Goal: Register for event/course

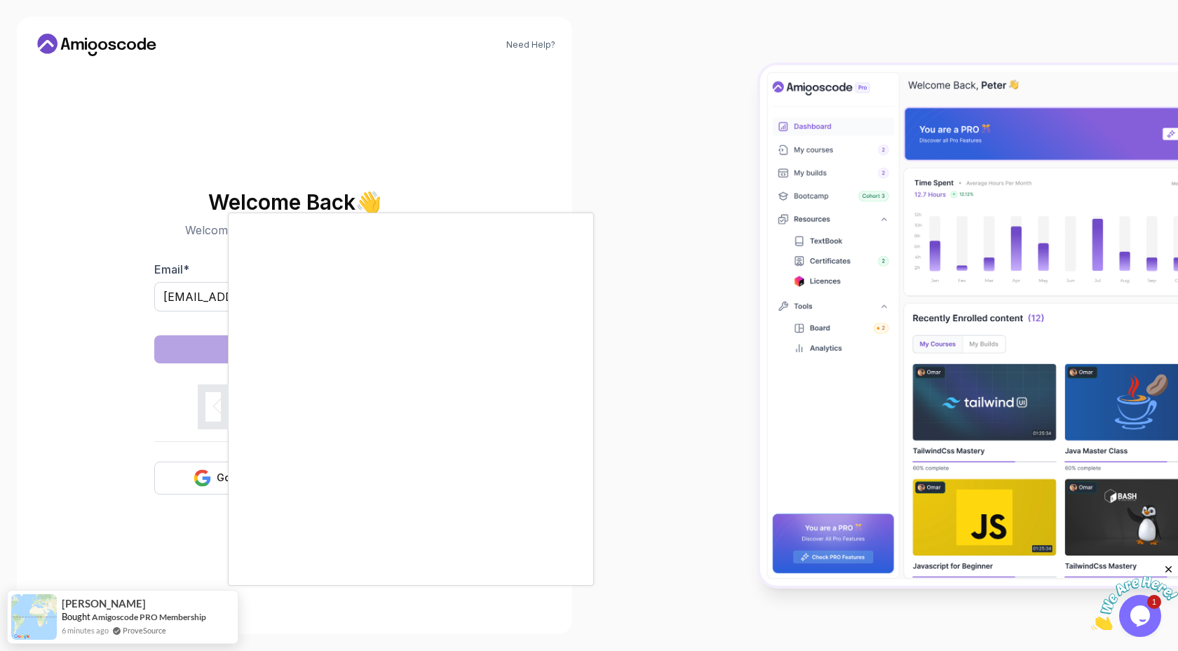
click at [789, 213] on body "Need Help? Welcome Back 👋 Welcome back! Please enter your details. Email * kobe…" at bounding box center [589, 325] width 1178 height 651
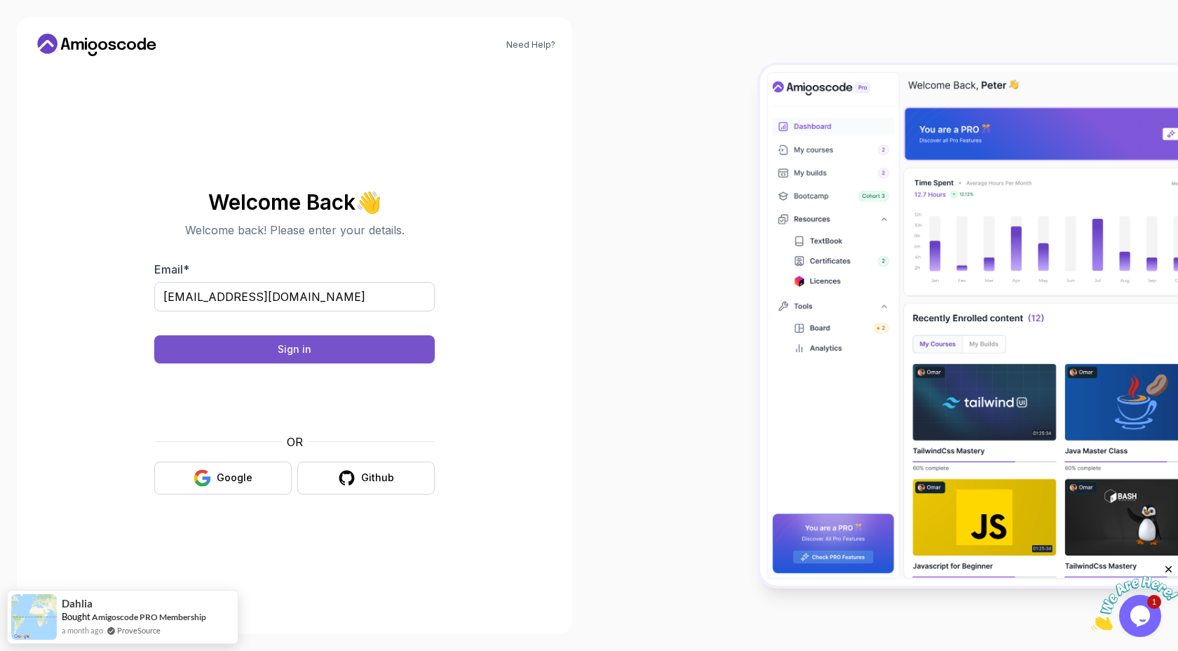
click at [383, 354] on button "Sign in" at bounding box center [294, 349] width 281 height 28
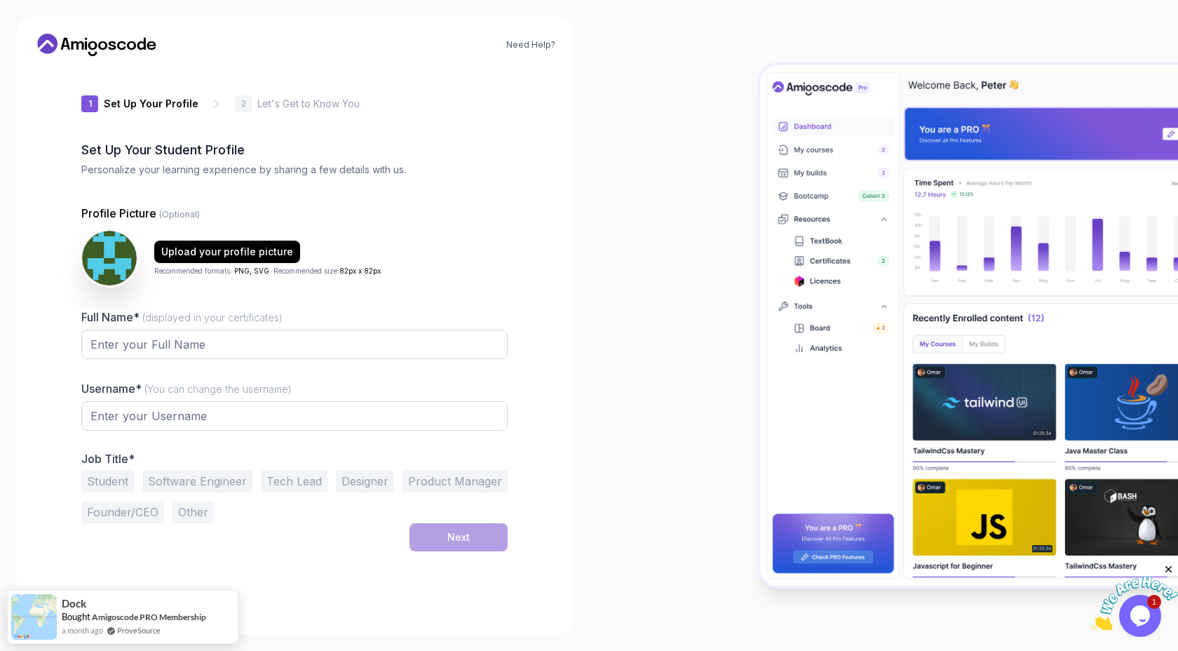
type input "fiercelynx3298e"
click at [281, 349] on input "Full Name* (displayed in your certificates)" at bounding box center [294, 344] width 426 height 29
type input "Kobe"
click at [230, 423] on input "fiercelynx3298e" at bounding box center [294, 415] width 426 height 29
drag, startPoint x: 227, startPoint y: 419, endPoint x: 68, endPoint y: 412, distance: 158.6
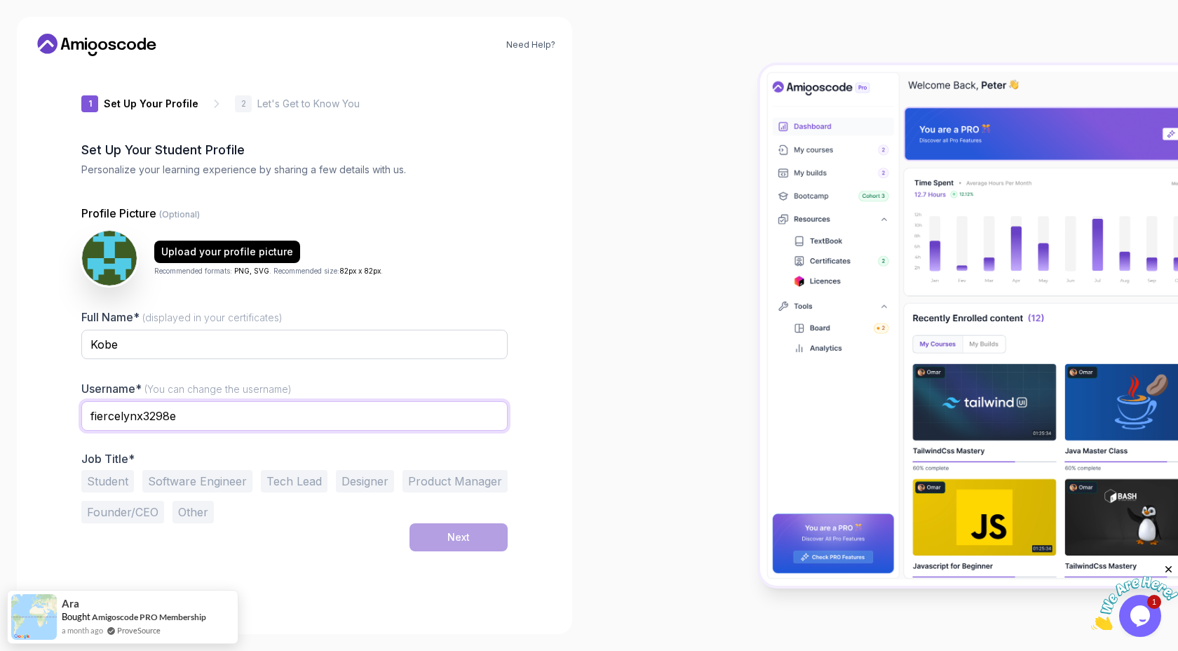
click at [68, 412] on div "1 Set Up Your Profile 1 Set Up Your Profile 2 Let's Get to Know You Set Up Your…" at bounding box center [294, 342] width 471 height 550
type input "kobe24"
click at [207, 479] on button "Software Engineer" at bounding box center [197, 481] width 110 height 22
click at [473, 538] on button "Next" at bounding box center [459, 537] width 98 height 28
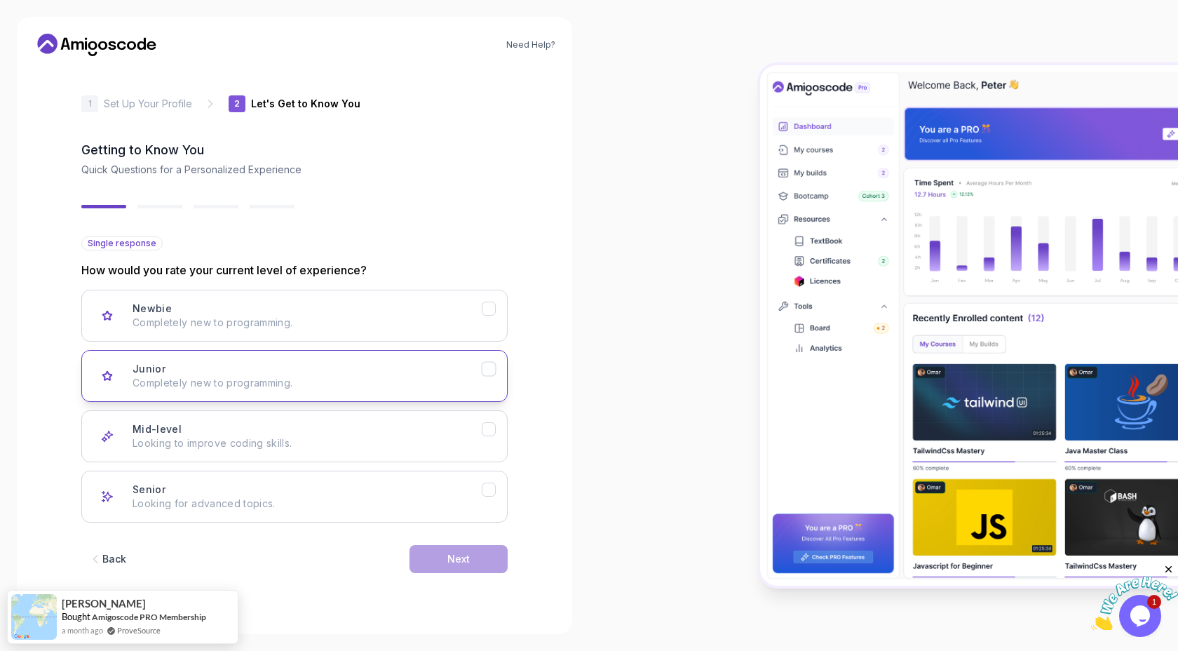
click at [392, 389] on p "Completely new to programming." at bounding box center [307, 383] width 349 height 14
click at [443, 574] on div "Back Next" at bounding box center [294, 559] width 426 height 73
click at [442, 557] on button "Next" at bounding box center [459, 559] width 98 height 28
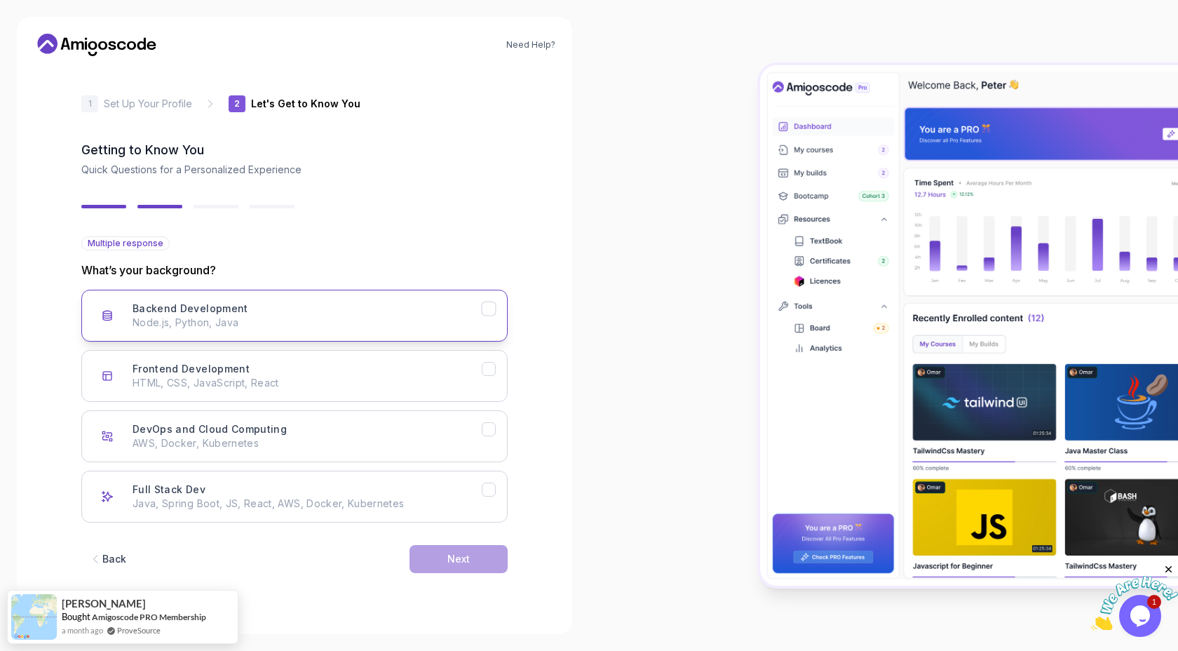
click at [386, 316] on p "Node.js, Python, Java" at bounding box center [307, 323] width 349 height 14
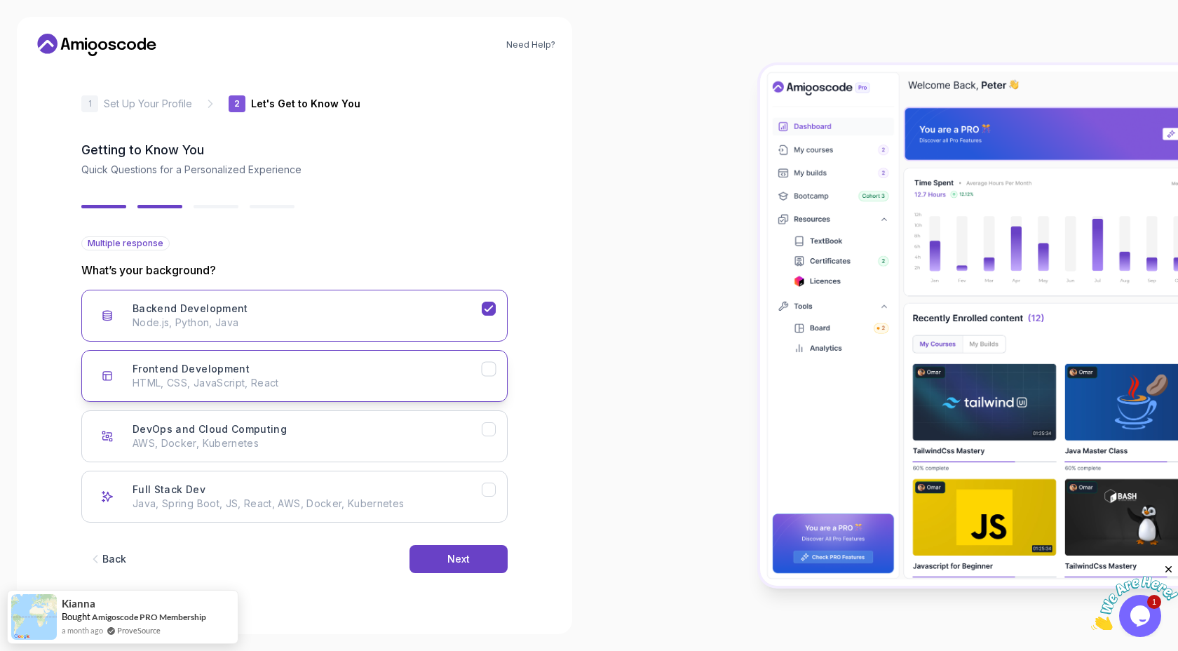
click at [409, 373] on div "Frontend Development HTML, CSS, JavaScript, React" at bounding box center [307, 376] width 349 height 28
click at [414, 422] on div "DevOps and Cloud Computing AWS, Docker, Kubernetes" at bounding box center [307, 436] width 349 height 28
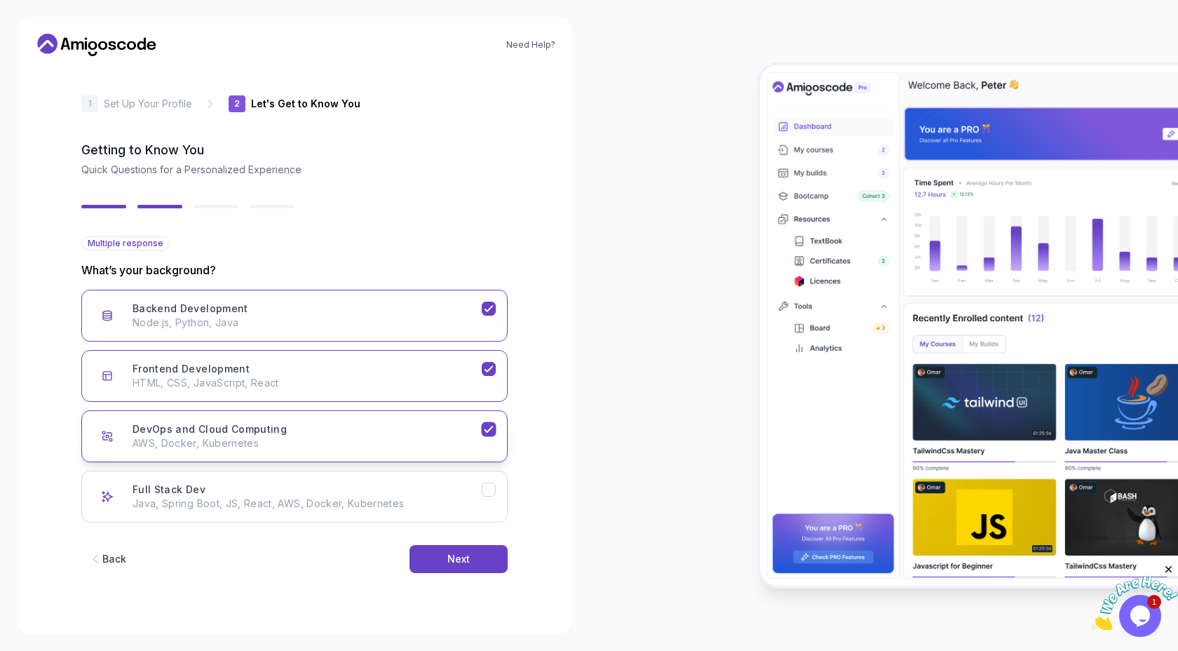
click at [428, 450] on p "AWS, Docker, Kubernetes" at bounding box center [307, 443] width 349 height 14
click at [425, 392] on button "Frontend Development HTML, CSS, JavaScript, React" at bounding box center [294, 376] width 426 height 52
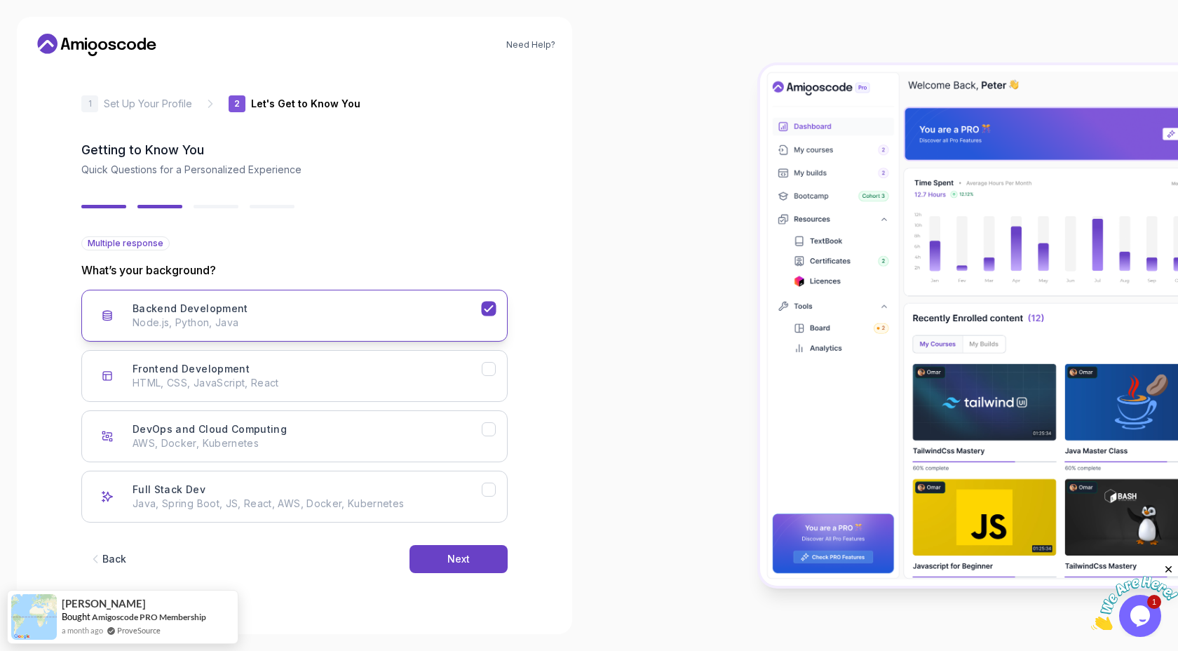
click at [424, 323] on p "Node.js, Python, Java" at bounding box center [307, 323] width 349 height 14
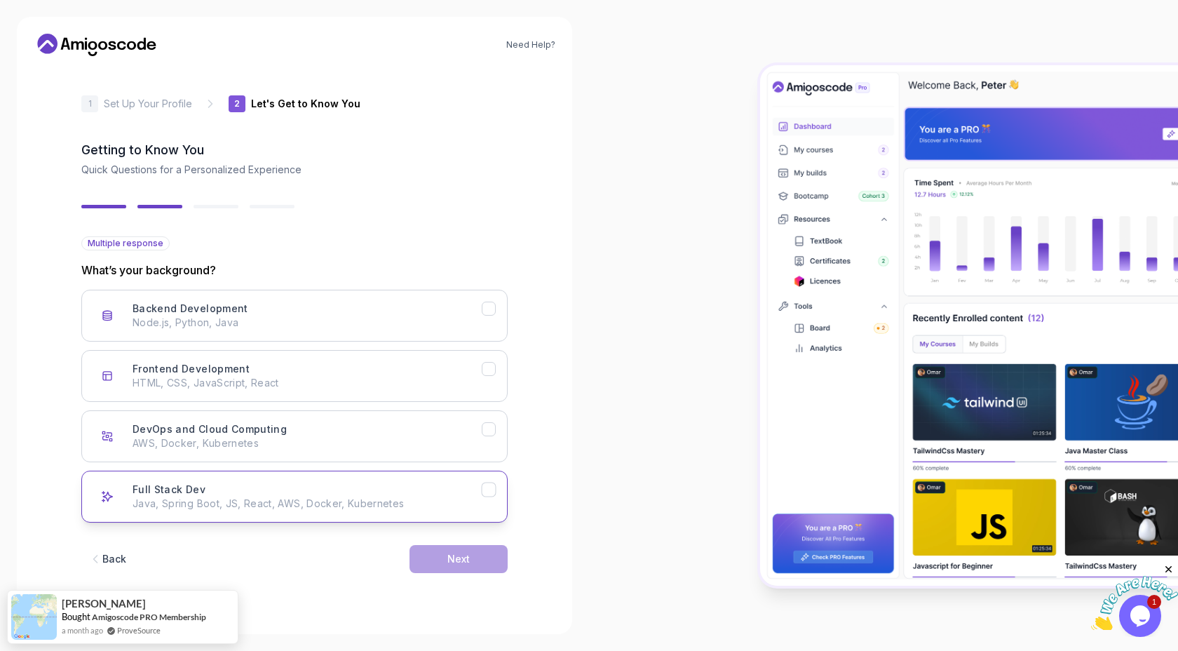
click at [400, 504] on p "Java, Spring Boot, JS, React, AWS, Docker, Kubernetes" at bounding box center [307, 504] width 349 height 14
click at [475, 566] on button "Next" at bounding box center [459, 559] width 98 height 28
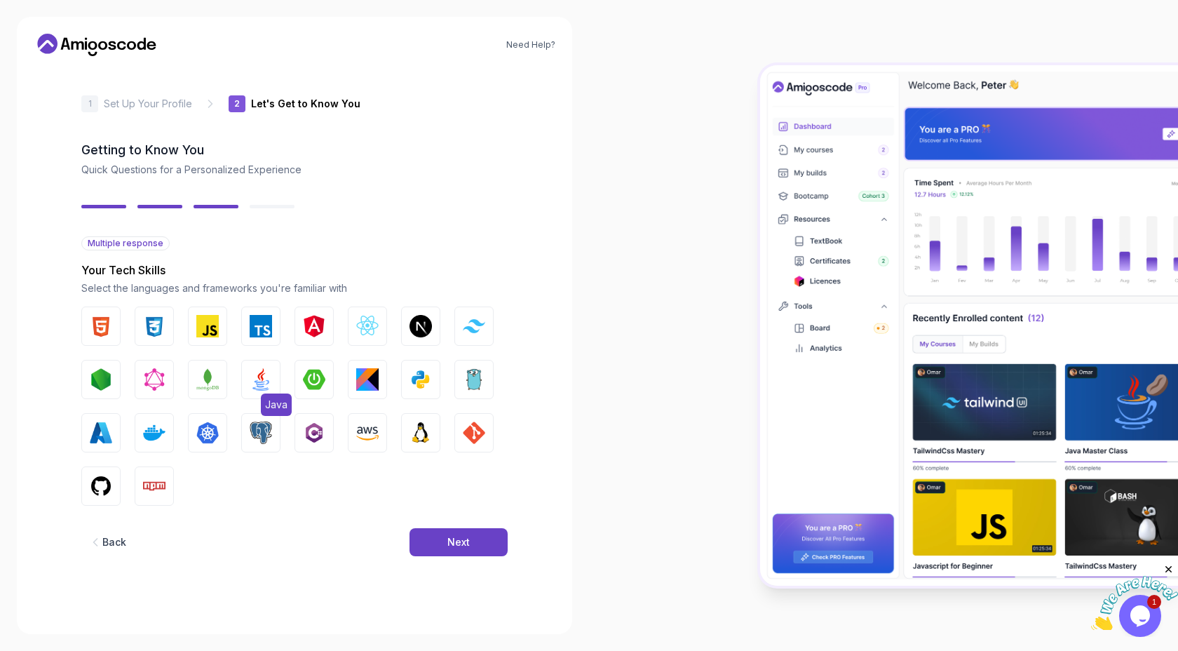
click at [263, 364] on button "Java" at bounding box center [260, 379] width 39 height 39
click at [274, 400] on span "Java" at bounding box center [276, 404] width 31 height 22
click at [434, 543] on button "Next" at bounding box center [459, 542] width 98 height 28
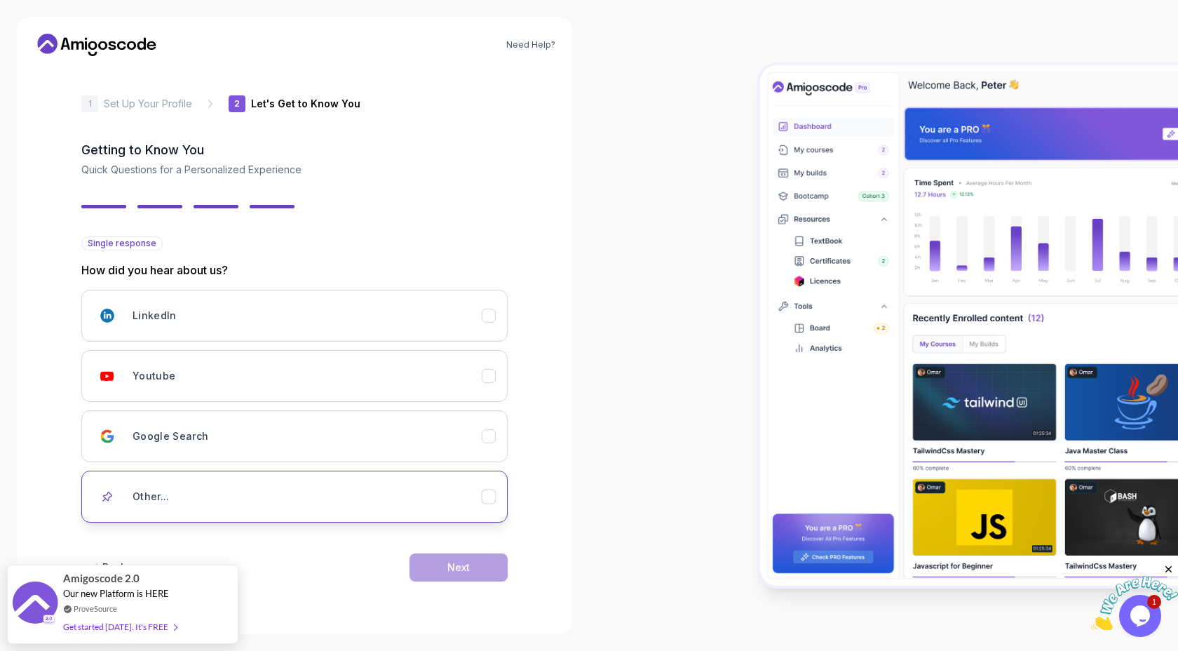
click at [381, 514] on button "Other..." at bounding box center [294, 497] width 426 height 52
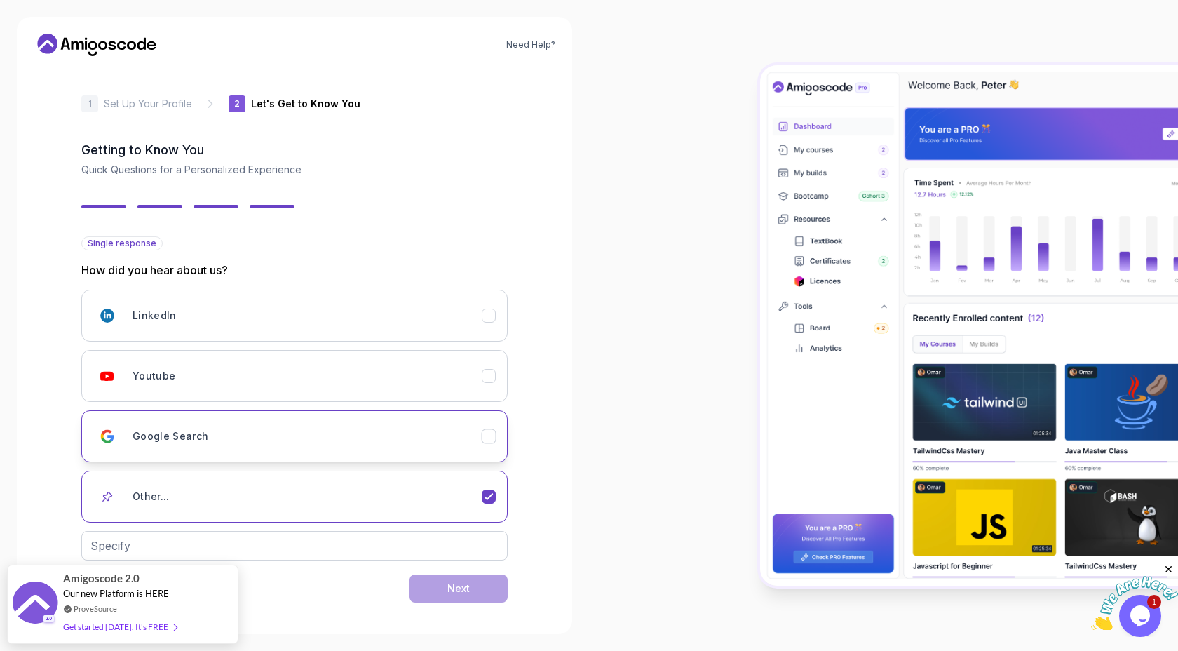
click at [347, 443] on div "Google Search" at bounding box center [307, 436] width 349 height 28
click at [375, 502] on div "Other..." at bounding box center [307, 497] width 349 height 28
click at [348, 547] on input "text" at bounding box center [294, 545] width 426 height 29
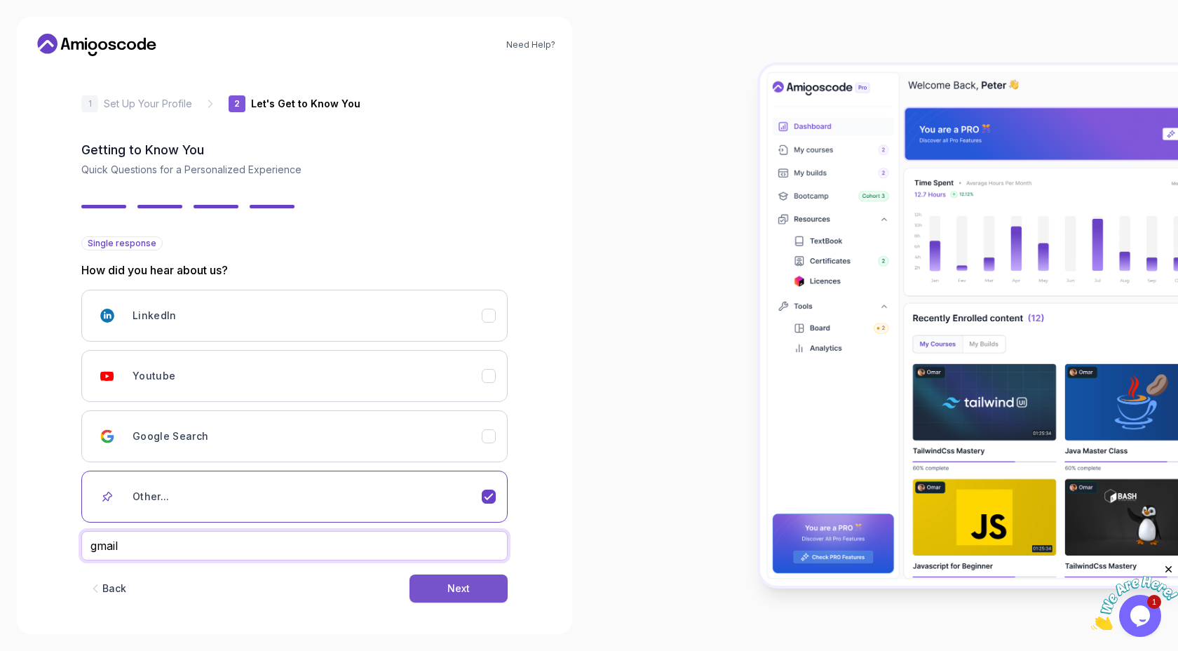
type input "gmail"
click at [446, 586] on button "Next" at bounding box center [459, 588] width 98 height 28
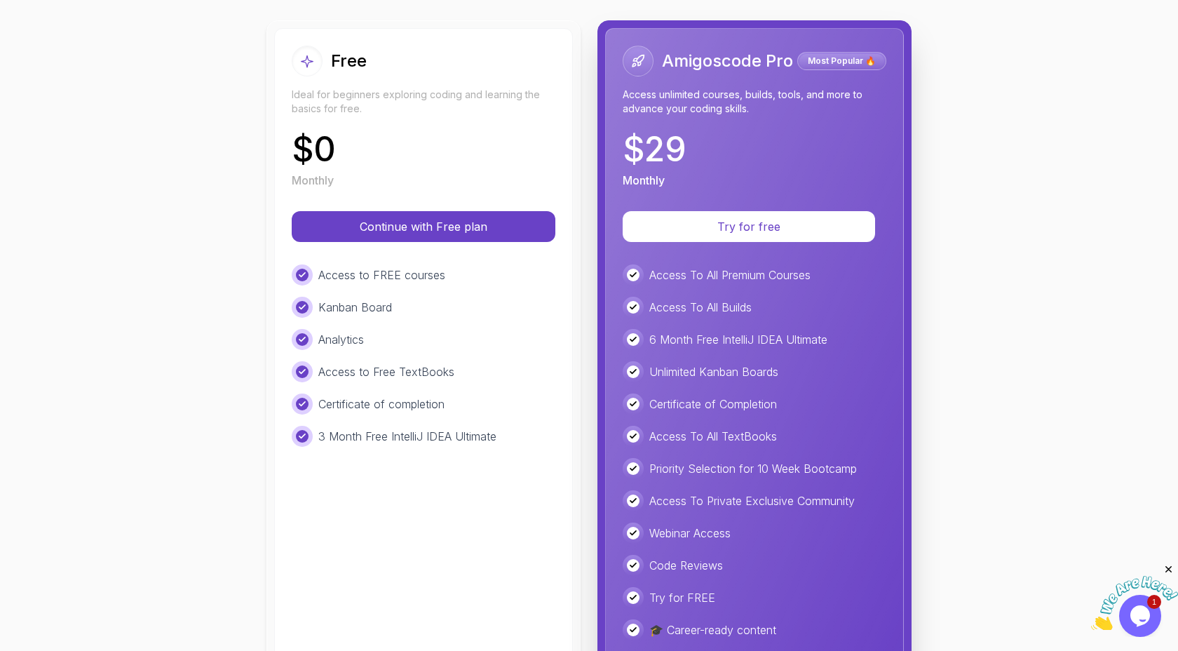
scroll to position [223, 0]
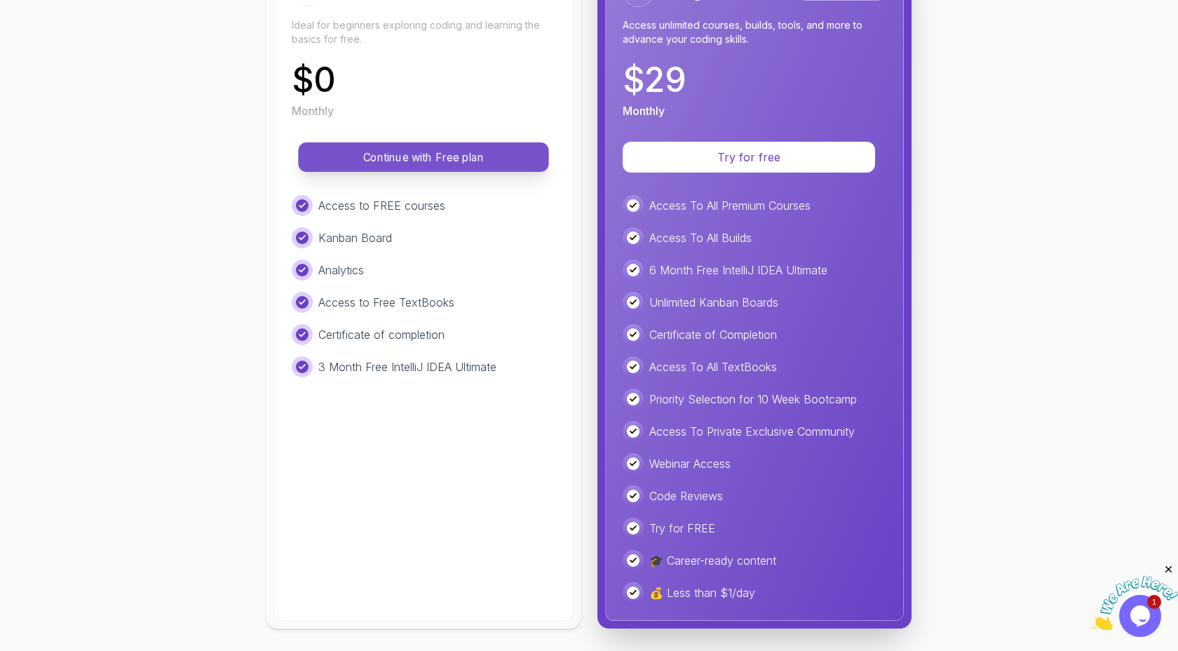
click at [407, 156] on p "Continue with Free plan" at bounding box center [423, 157] width 219 height 16
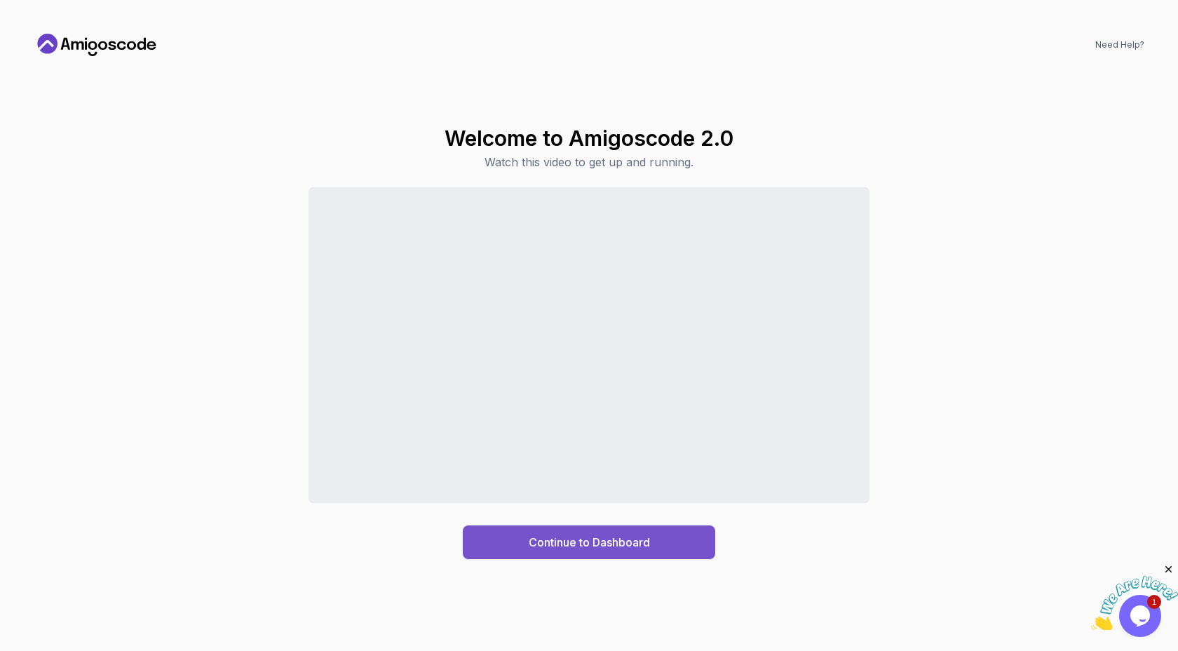
click at [513, 539] on button "Continue to Dashboard" at bounding box center [589, 542] width 252 height 34
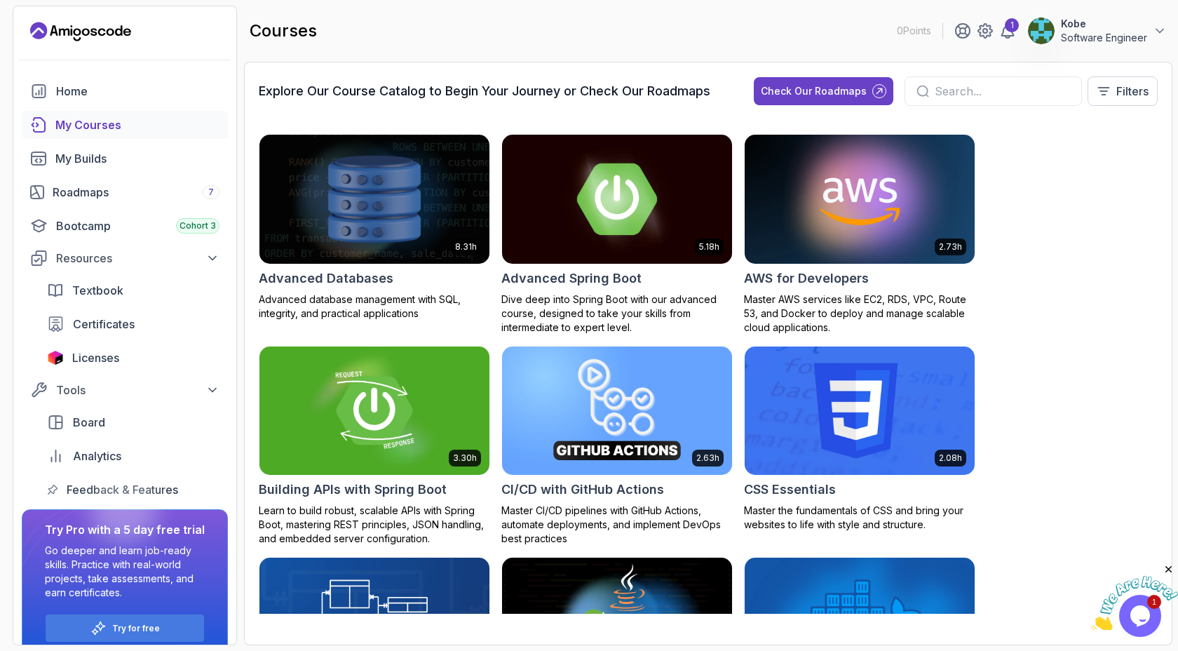
click at [567, 207] on img at bounding box center [617, 198] width 241 height 135
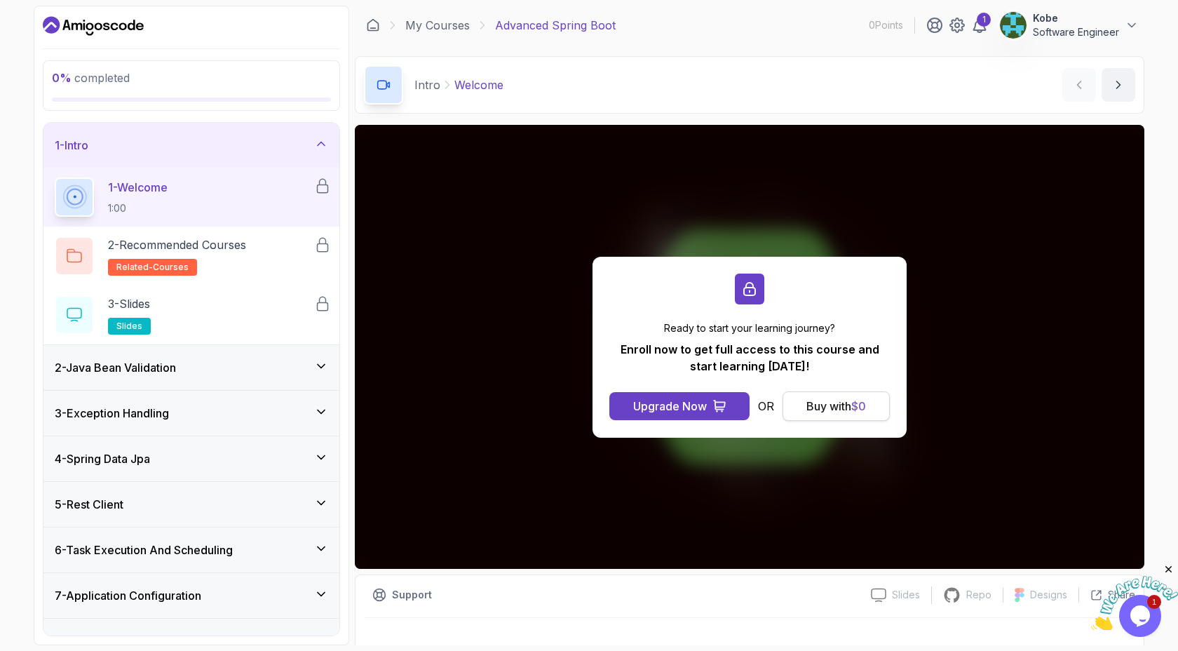
click at [833, 407] on div "Buy with $ 0" at bounding box center [837, 406] width 60 height 17
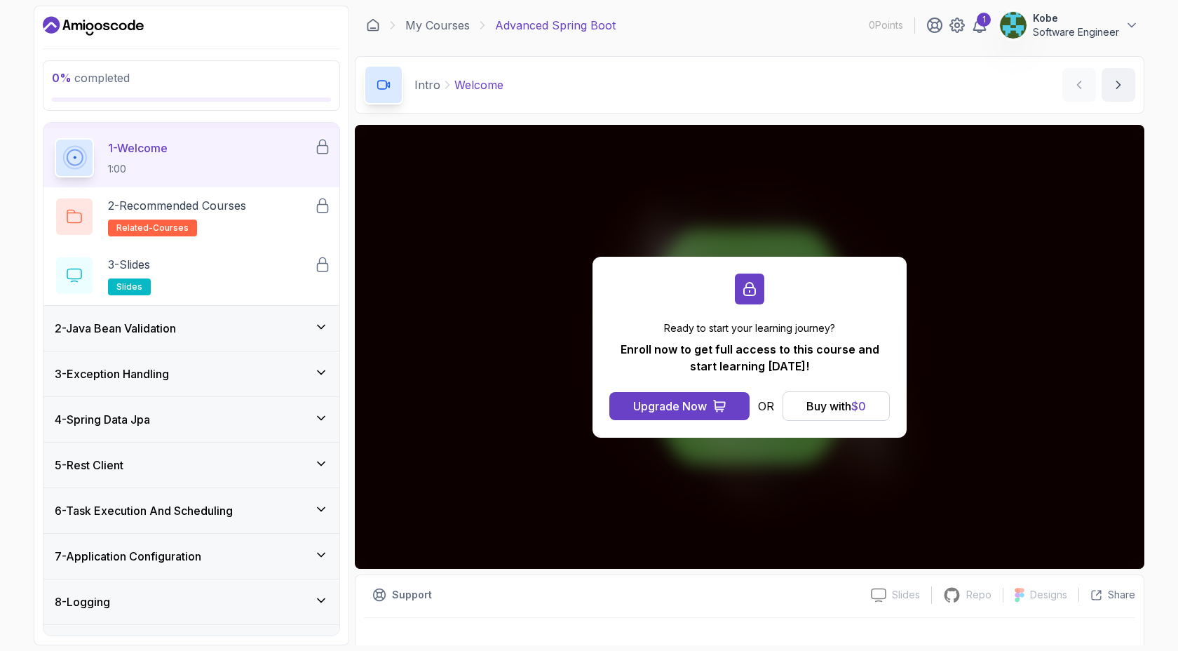
click at [220, 331] on div "2 - Java Bean Validation" at bounding box center [192, 328] width 274 height 17
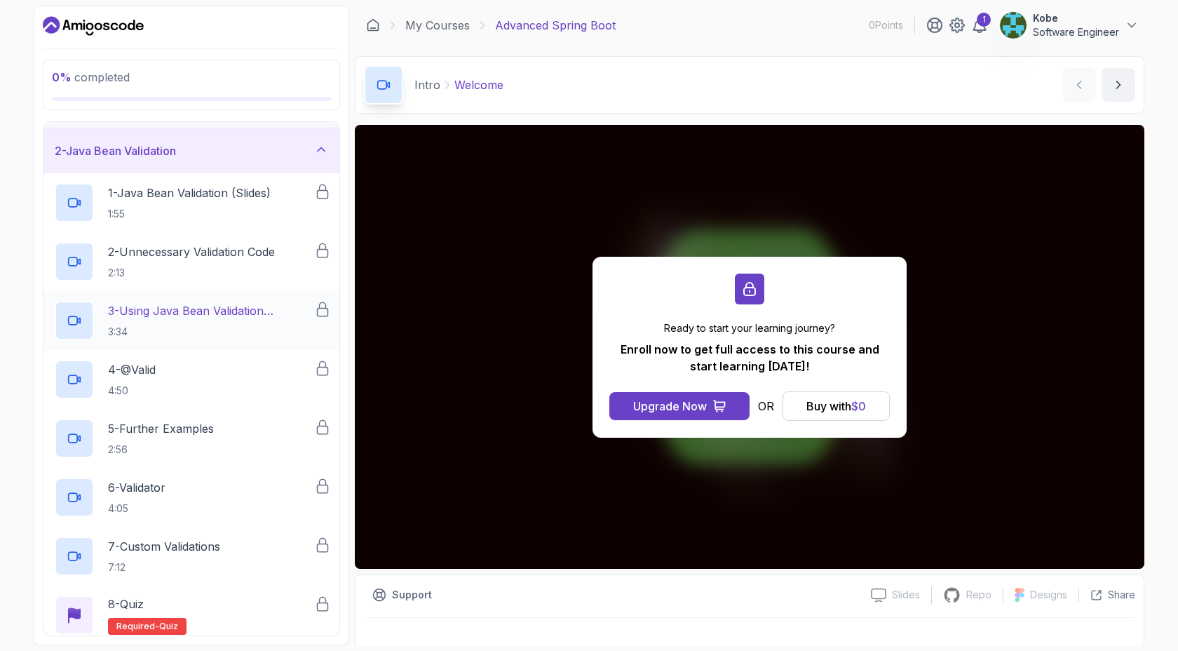
scroll to position [0, 0]
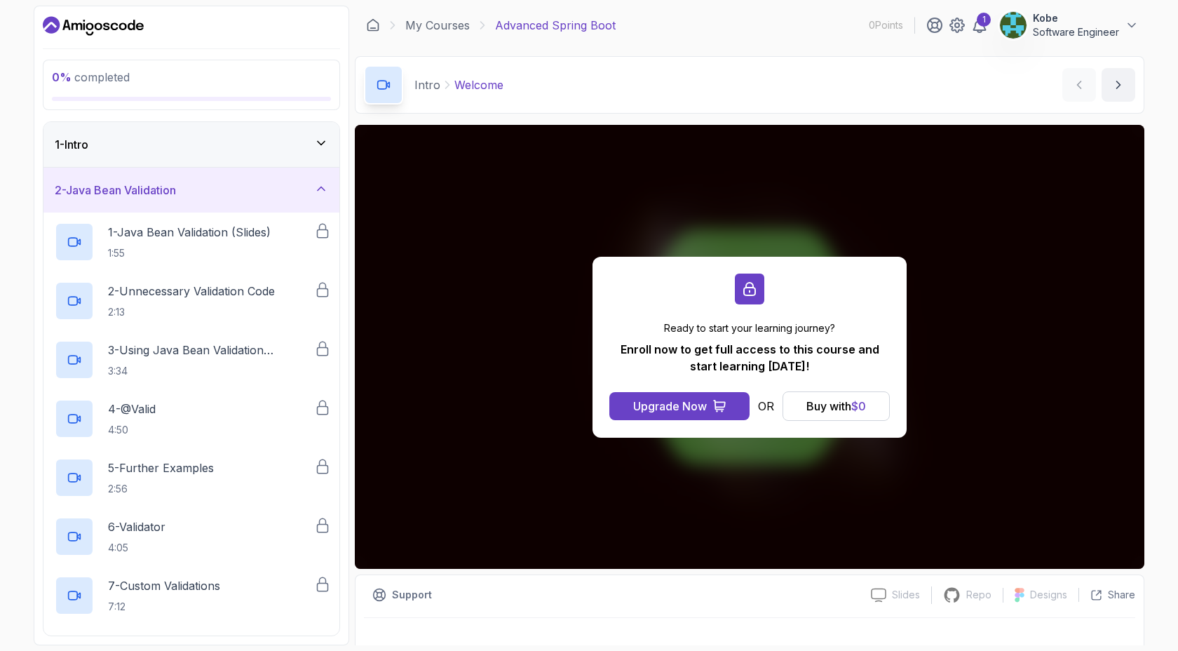
click at [283, 197] on div "2 - Java Bean Validation" at bounding box center [192, 190] width 274 height 17
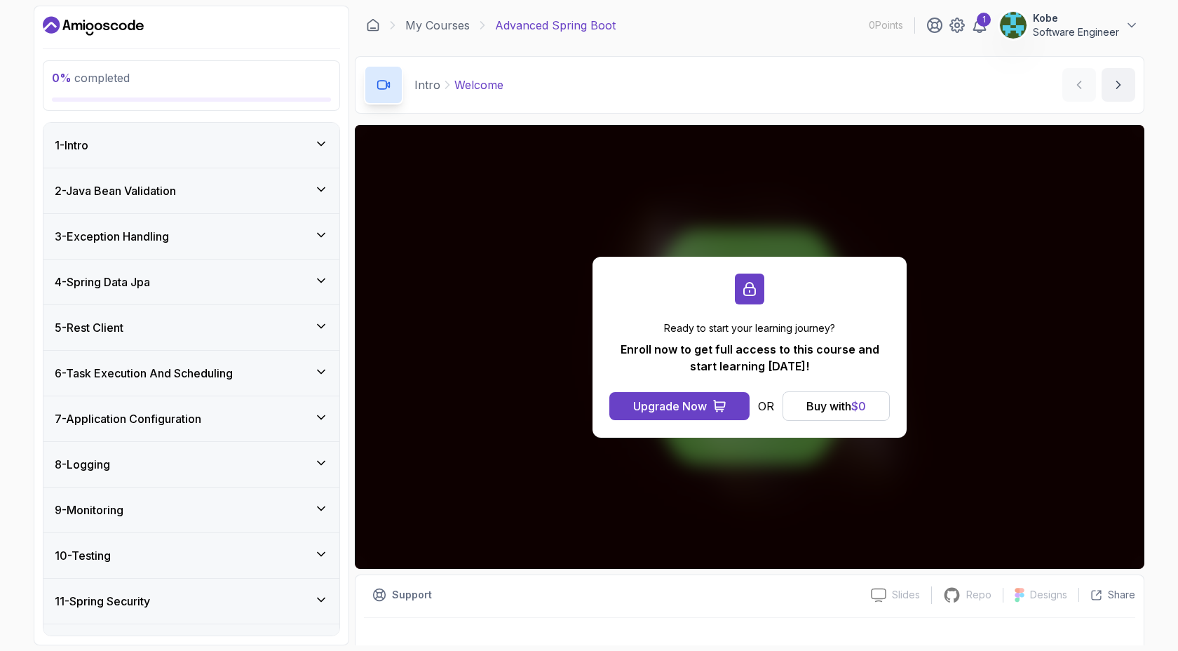
click at [283, 198] on div "2 - Java Bean Validation" at bounding box center [192, 190] width 274 height 17
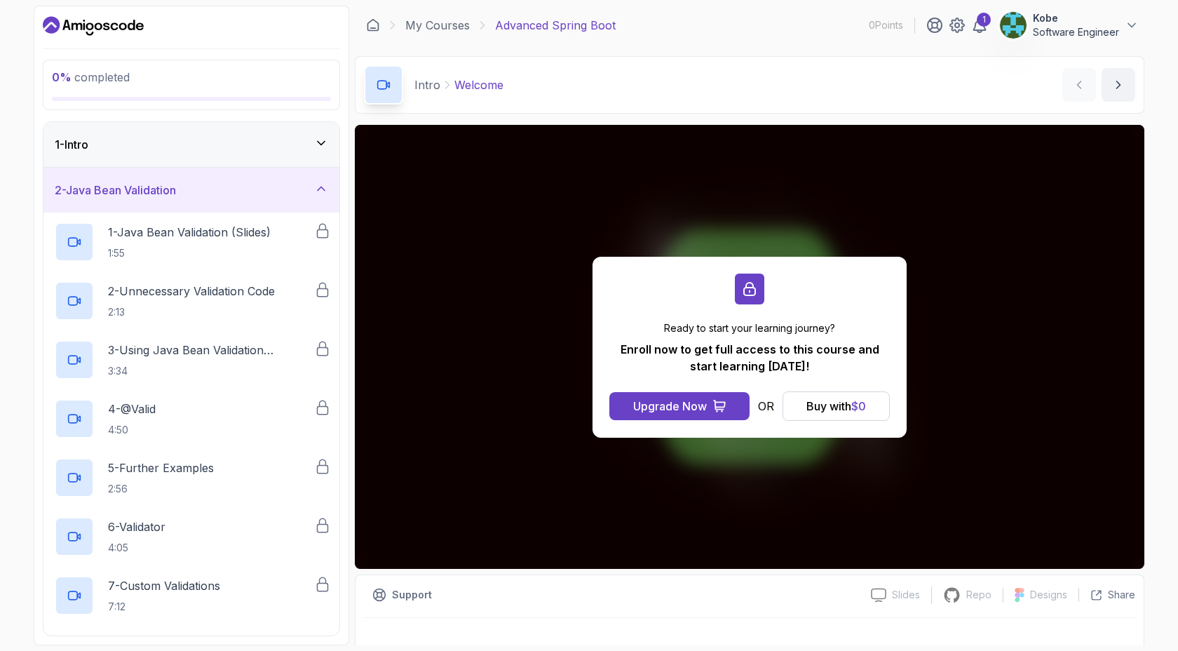
click at [283, 198] on div "2 - Java Bean Validation" at bounding box center [192, 190] width 274 height 17
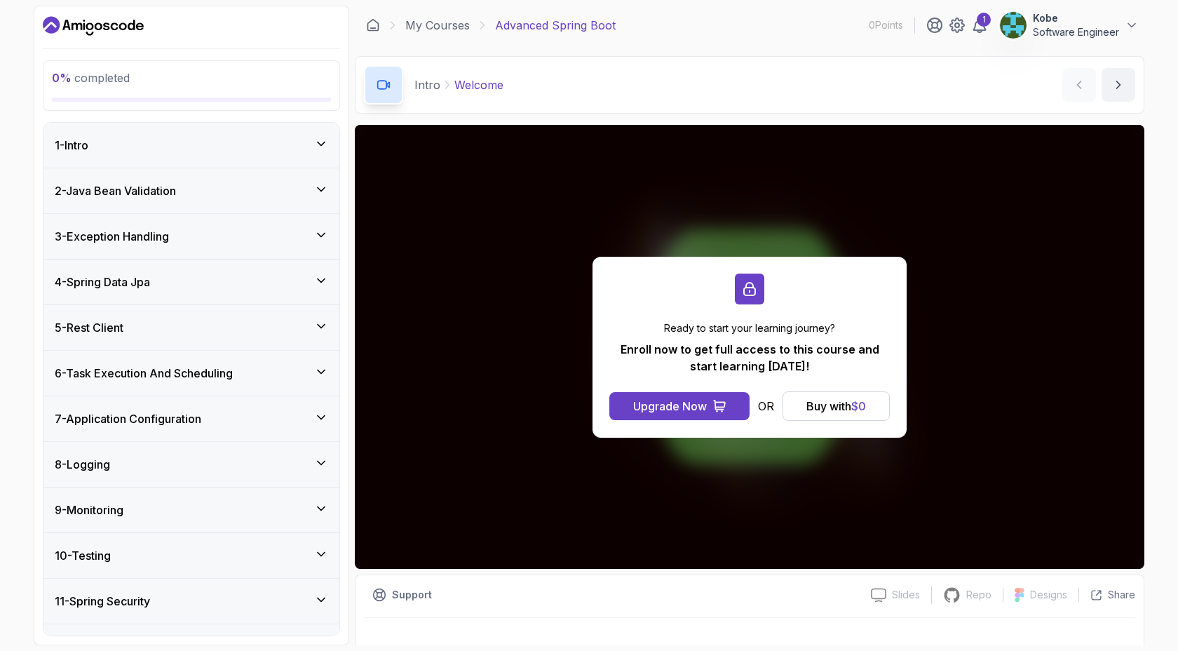
click at [263, 278] on div "4 - Spring Data Jpa" at bounding box center [192, 282] width 274 height 17
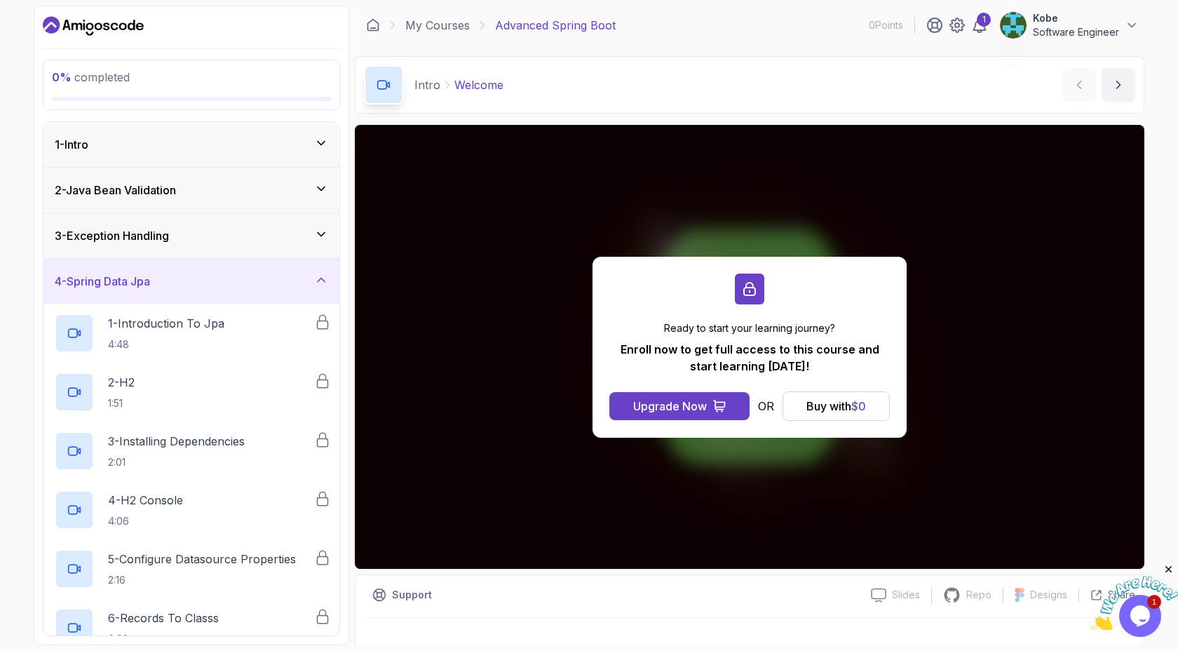
click at [264, 279] on div "4 - Spring Data Jpa" at bounding box center [192, 281] width 274 height 17
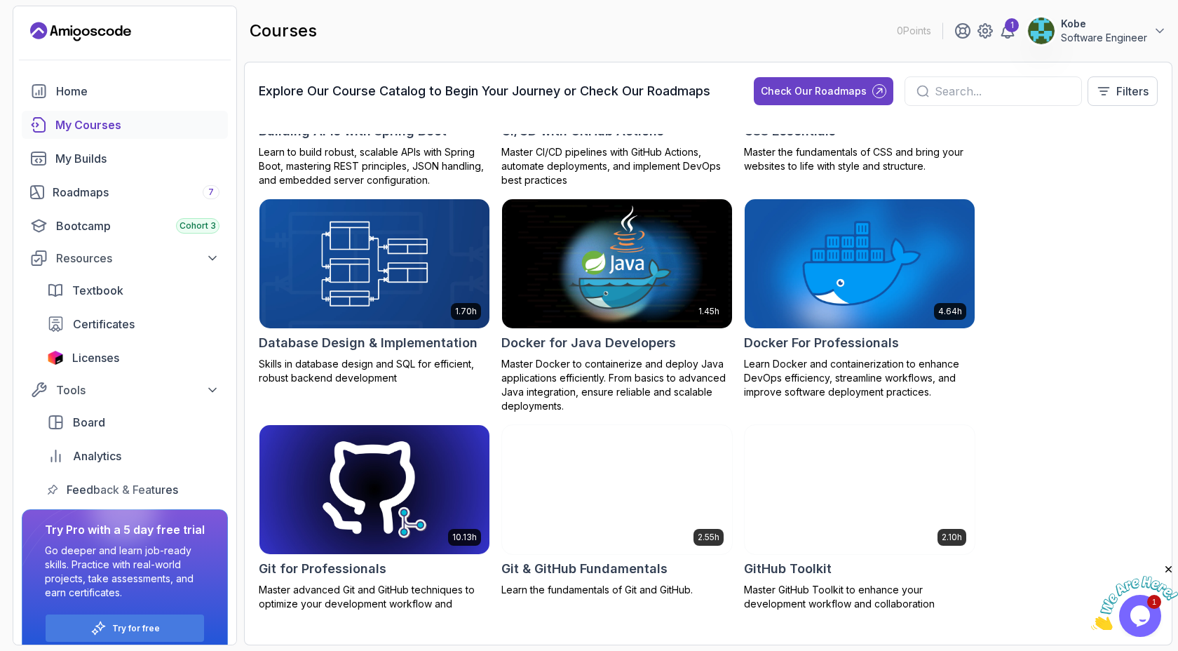
scroll to position [360, 0]
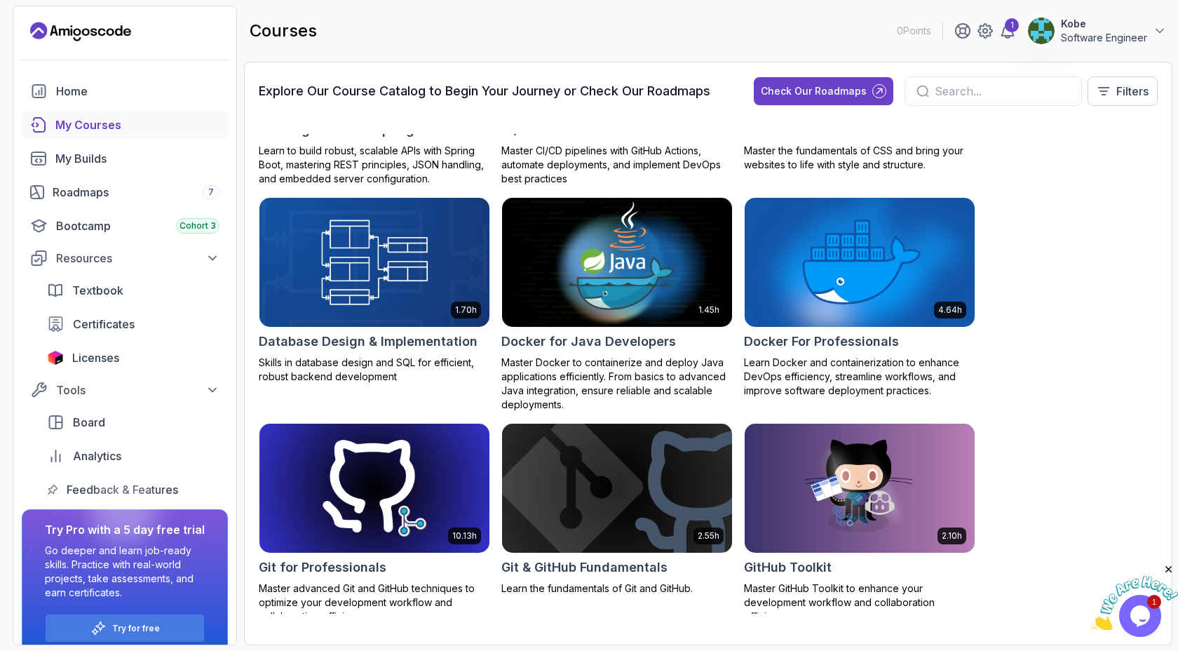
click at [539, 262] on img at bounding box center [617, 262] width 241 height 135
